Goal: Task Accomplishment & Management: Manage account settings

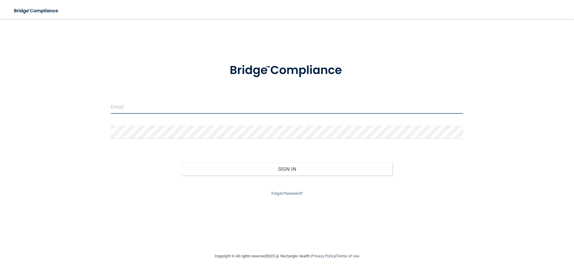
click at [174, 108] on input "email" at bounding box center [287, 106] width 352 height 13
type input "[EMAIL_ADDRESS][DOMAIN_NAME]"
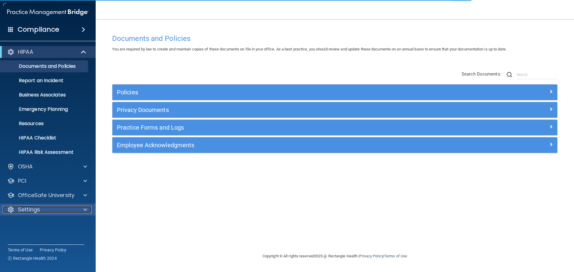
click at [56, 208] on div "Settings" at bounding box center [40, 209] width 74 height 7
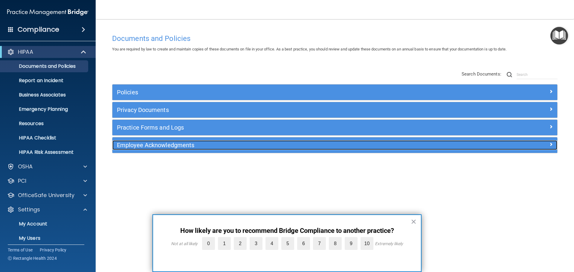
click at [161, 143] on h5 "Employee Acknowledgments" at bounding box center [279, 145] width 325 height 7
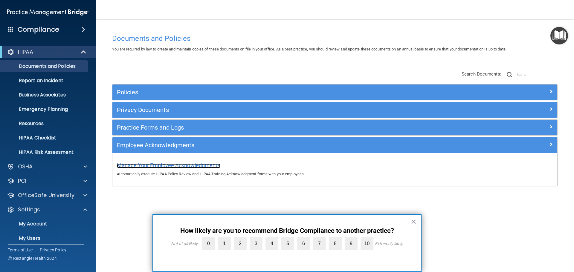
click at [166, 166] on span "Manage Your Employee Acknowledgments" at bounding box center [168, 165] width 103 height 6
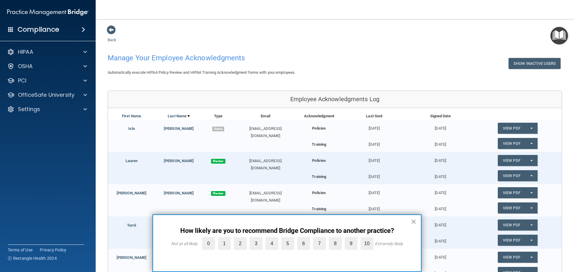
click at [413, 220] on button "×" at bounding box center [414, 222] width 6 height 10
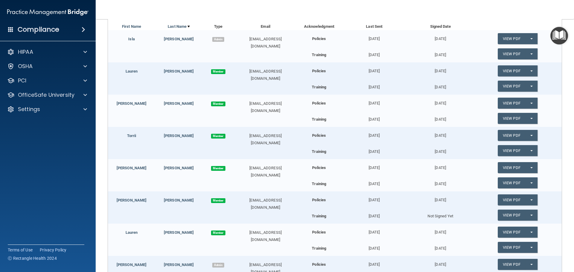
scroll to position [120, 0]
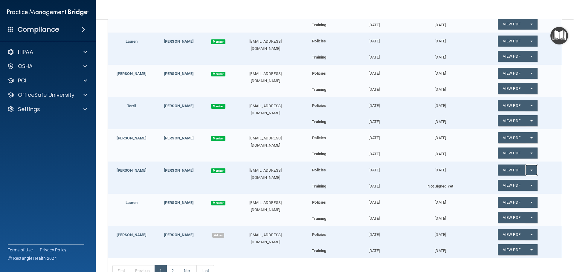
click at [525, 169] on button "Split button!" at bounding box center [531, 170] width 12 height 11
click at [511, 185] on link "Update Acknowledgment" at bounding box center [525, 182] width 55 height 9
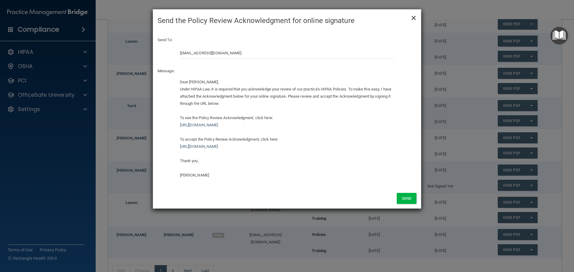
click at [414, 19] on span "×" at bounding box center [413, 17] width 5 height 12
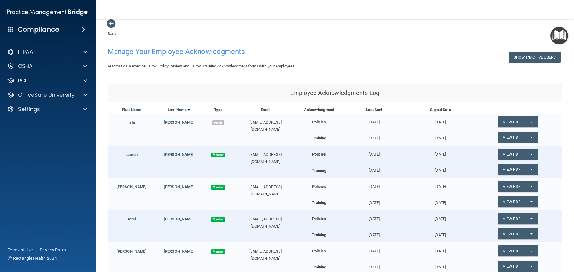
scroll to position [0, 0]
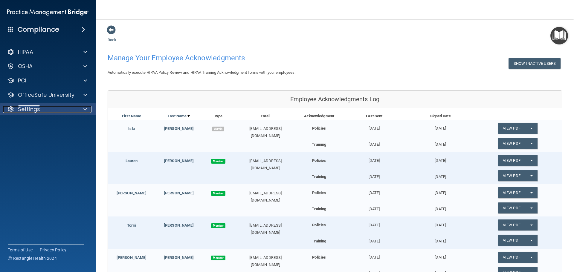
click at [33, 111] on p "Settings" at bounding box center [29, 109] width 22 height 7
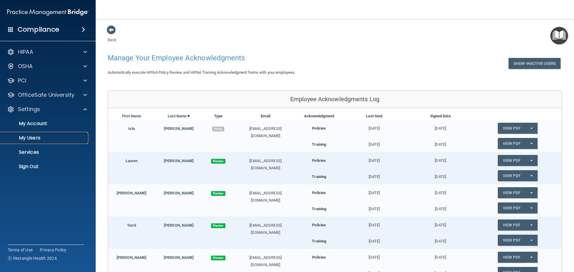
click at [36, 140] on p "My Users" at bounding box center [45, 138] width 82 height 6
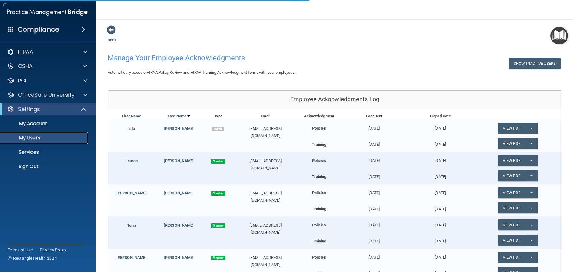
select select "20"
